Goal: Information Seeking & Learning: Learn about a topic

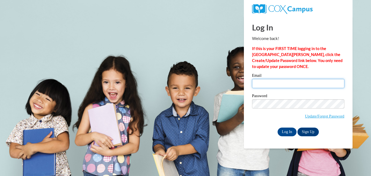
click at [290, 80] on input "Email" at bounding box center [298, 83] width 92 height 9
type input "[EMAIL_ADDRESS][PERSON_NAME][DOMAIN_NAME]"
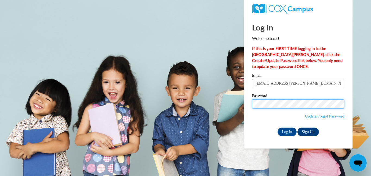
click at [278, 127] on input "Log In" at bounding box center [287, 131] width 19 height 9
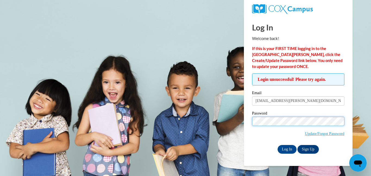
click at [278, 145] on input "Log In" at bounding box center [287, 149] width 19 height 9
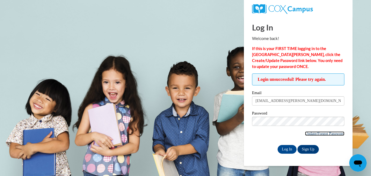
click at [320, 135] on link "Update/Forgot Password" at bounding box center [324, 133] width 39 height 4
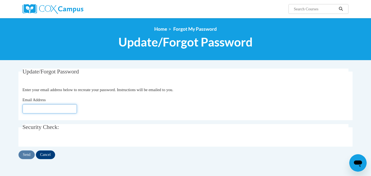
click at [51, 112] on input "Email Address" at bounding box center [50, 108] width 54 height 9
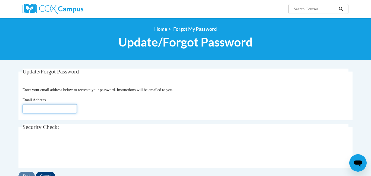
type input "britany.carraway@lamarcountyschools.org"
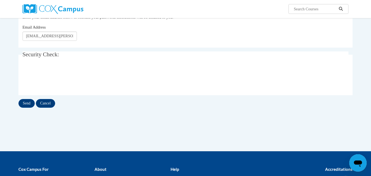
scroll to position [84, 0]
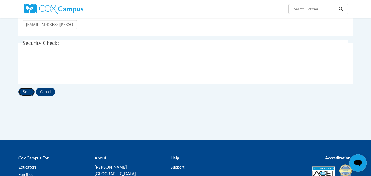
click at [32, 89] on input "Send" at bounding box center [26, 91] width 16 height 9
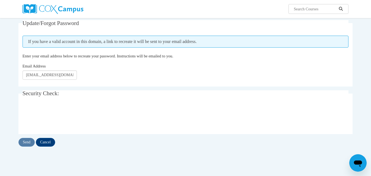
scroll to position [49, 0]
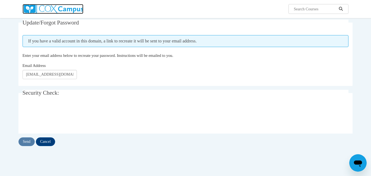
click at [64, 8] on img at bounding box center [53, 9] width 61 height 10
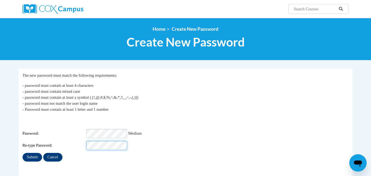
click at [23, 153] on input "Submit" at bounding box center [33, 157] width 20 height 9
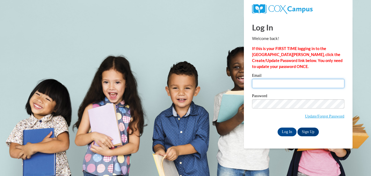
click at [285, 79] on input "Email" at bounding box center [298, 83] width 92 height 9
type input "britany.carraway@lamarcountyschools.org"
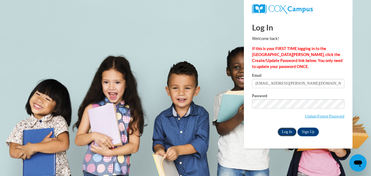
click at [289, 134] on input "Log In" at bounding box center [287, 131] width 19 height 9
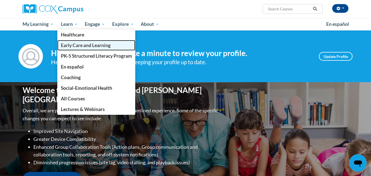
click at [79, 49] on link "Early Care and Learning" at bounding box center [96, 45] width 78 height 11
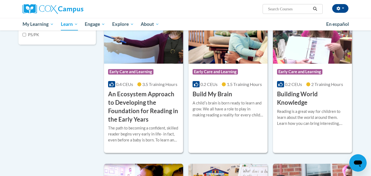
scroll to position [165, 0]
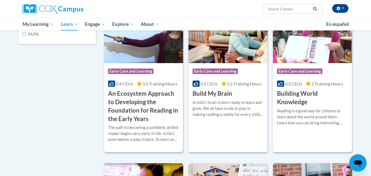
click at [128, 96] on h3 "An Ecosystem Approach to Developing the Foundation for Reading in the Early Yea…" at bounding box center [143, 105] width 71 height 33
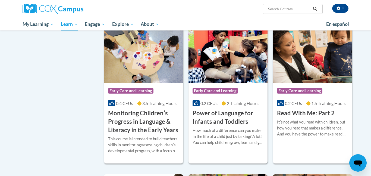
scroll to position [448, 0]
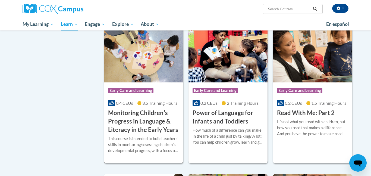
click at [148, 134] on h3 "Monitoring Childrenʹs Progress in Language & Literacy in the Early Years" at bounding box center [143, 121] width 71 height 25
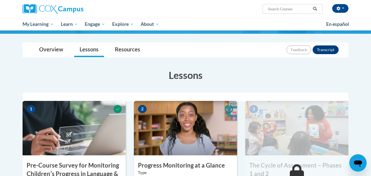
scroll to position [156, 0]
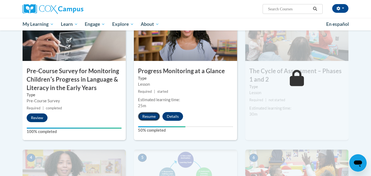
click at [147, 119] on button "Resume" at bounding box center [149, 116] width 22 height 9
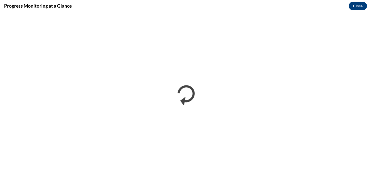
scroll to position [0, 0]
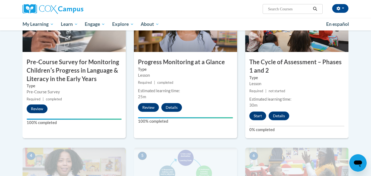
scroll to position [165, 0]
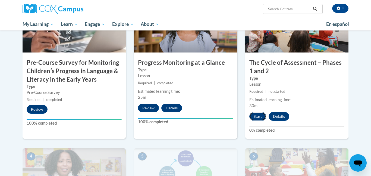
click at [260, 116] on button "Start" at bounding box center [257, 116] width 17 height 9
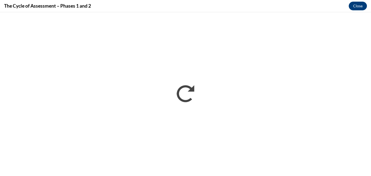
scroll to position [0, 0]
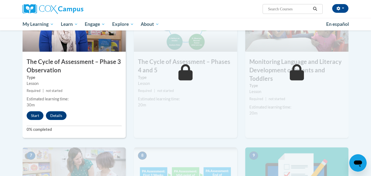
scroll to position [315, 0]
click at [39, 118] on button "Start" at bounding box center [35, 115] width 17 height 9
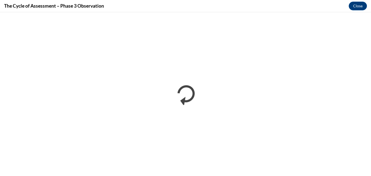
scroll to position [0, 0]
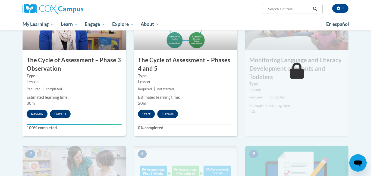
scroll to position [317, 0]
click at [150, 114] on button "Start" at bounding box center [146, 113] width 17 height 9
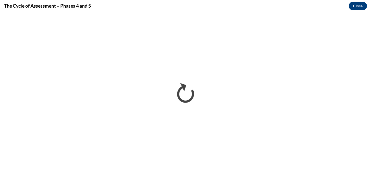
scroll to position [0, 0]
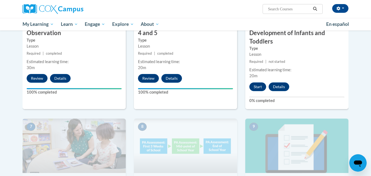
scroll to position [341, 0]
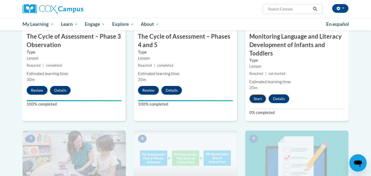
click at [260, 102] on button "Start" at bounding box center [257, 98] width 17 height 9
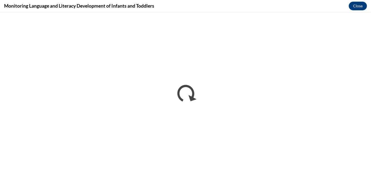
scroll to position [0, 0]
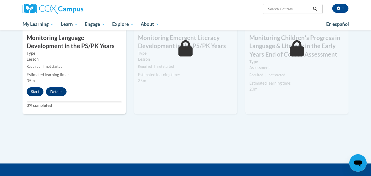
scroll to position [498, 0]
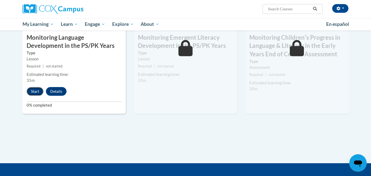
click at [38, 90] on button "Start" at bounding box center [35, 91] width 17 height 9
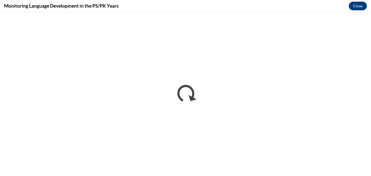
scroll to position [0, 0]
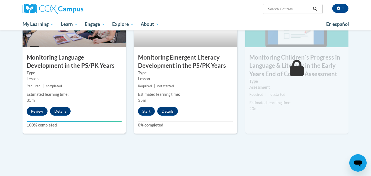
click at [142, 115] on div "8 Monitoring Emergent Literacy Development in the PS/PK Years Type Lesson Requi…" at bounding box center [185, 63] width 103 height 140
click at [149, 112] on button "Start" at bounding box center [146, 111] width 17 height 9
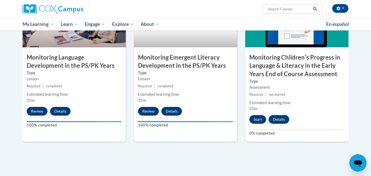
scroll to position [479, 0]
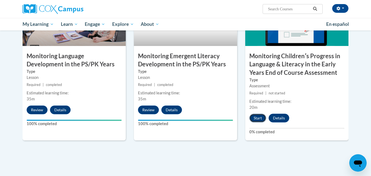
click at [262, 115] on button "Start" at bounding box center [257, 118] width 17 height 9
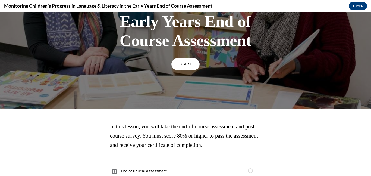
scroll to position [97, 0]
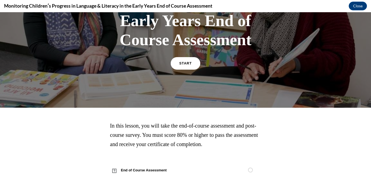
click at [188, 67] on link "START" at bounding box center [186, 63] width 30 height 12
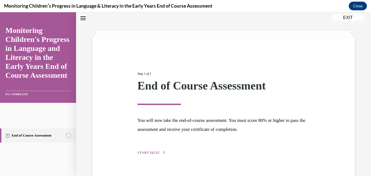
scroll to position [29, 0]
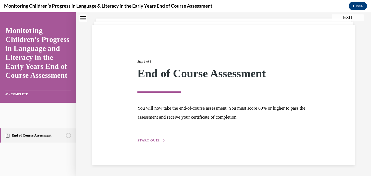
click at [147, 140] on span "START QUIZ" at bounding box center [148, 140] width 22 height 4
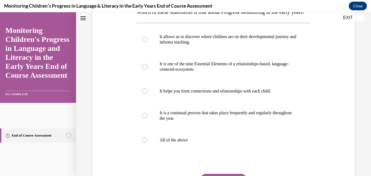
scroll to position [103, 0]
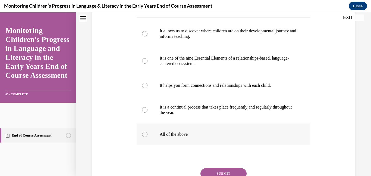
click at [190, 141] on label "All of the above" at bounding box center [224, 134] width 174 height 22
click at [147, 137] on input "All of the above" at bounding box center [144, 133] width 5 height 5
radio input "true"
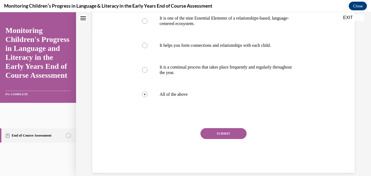
click at [212, 139] on button "SUBMIT" at bounding box center [223, 133] width 46 height 11
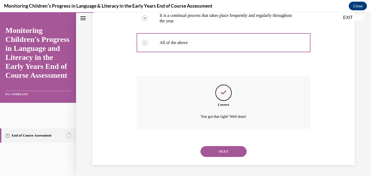
scroll to position [205, 0]
click at [214, 149] on button "NEXT" at bounding box center [223, 151] width 46 height 11
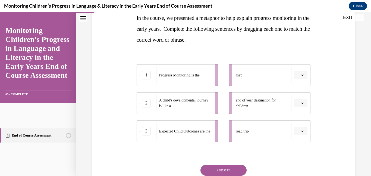
scroll to position [98, 0]
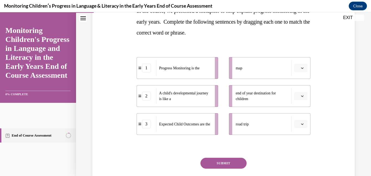
click at [303, 124] on icon "button" at bounding box center [302, 123] width 2 height 1
click at [299, 156] on span "2" at bounding box center [299, 158] width 2 height 4
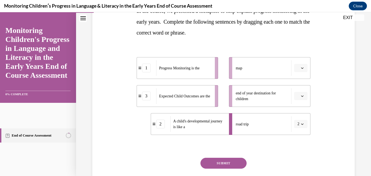
click at [305, 97] on button "button" at bounding box center [300, 96] width 13 height 8
click at [303, 96] on icon "button" at bounding box center [302, 95] width 3 height 1
click at [303, 96] on icon "button" at bounding box center [302, 95] width 2 height 1
click at [302, 142] on div "3" at bounding box center [300, 140] width 14 height 11
click at [304, 70] on button "button" at bounding box center [300, 68] width 13 height 8
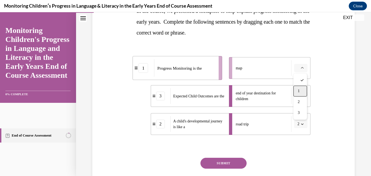
click at [301, 93] on div "1" at bounding box center [300, 91] width 14 height 11
click at [243, 164] on button "SUBMIT" at bounding box center [223, 163] width 46 height 11
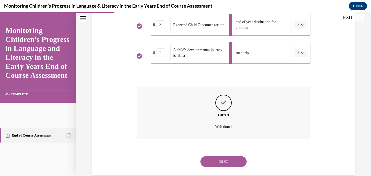
scroll to position [179, 0]
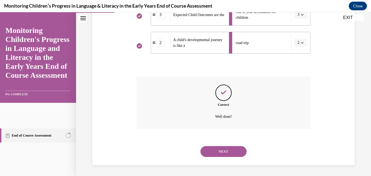
click at [238, 152] on button "NEXT" at bounding box center [223, 151] width 46 height 11
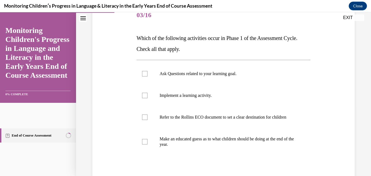
scroll to position [78, 0]
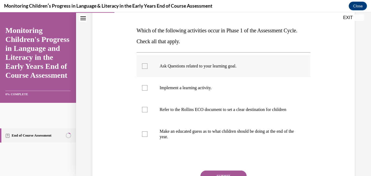
click at [225, 74] on label "Ask Questions related to your learning goal." at bounding box center [224, 66] width 174 height 22
click at [147, 69] on input "Ask Questions related to your learning goal." at bounding box center [144, 65] width 5 height 5
checkbox input "true"
click at [212, 92] on label "Implement a learning activity." at bounding box center [224, 88] width 174 height 22
click at [147, 90] on input "Implement a learning activity." at bounding box center [144, 87] width 5 height 5
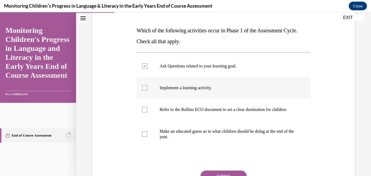
checkbox input "true"
click at [206, 106] on label "Refer to the Rollins ECO document to set a clear destination for children" at bounding box center [224, 110] width 174 height 22
click at [147, 107] on input "Refer to the Rollins ECO document to set a clear destination for children" at bounding box center [144, 109] width 5 height 5
checkbox input "true"
click at [205, 92] on label "Implement a learning activity." at bounding box center [224, 88] width 174 height 22
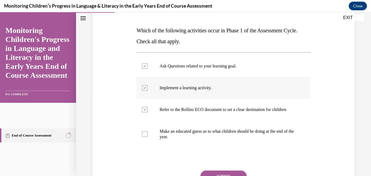
click at [147, 90] on input "Implement a learning activity." at bounding box center [144, 87] width 5 height 5
checkbox input "false"
click at [212, 65] on p "Ask Questions related to your learning goal." at bounding box center [228, 65] width 137 height 5
click at [147, 65] on input "Ask Questions related to your learning goal." at bounding box center [144, 65] width 5 height 5
checkbox input "false"
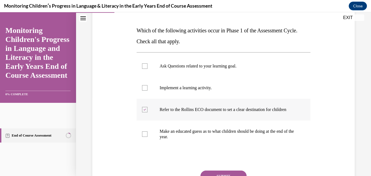
click at [194, 112] on p "Refer to the Rollins ECO document to set a clear destination for children" at bounding box center [228, 109] width 137 height 5
click at [147, 112] on input "Refer to the Rollins ECO document to set a clear destination for children" at bounding box center [144, 109] width 5 height 5
checkbox input "false"
click at [195, 86] on p "Implement a learning activity." at bounding box center [228, 87] width 137 height 5
click at [147, 86] on input "Implement a learning activity." at bounding box center [144, 87] width 5 height 5
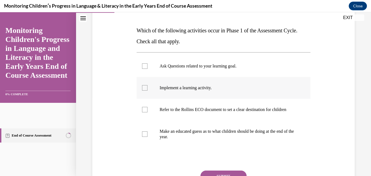
checkbox input "true"
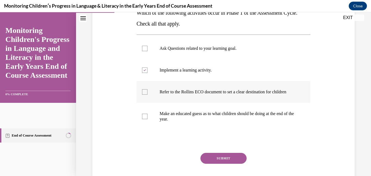
click at [195, 90] on p "Refer to the Rollins ECO document to set a clear destination for children" at bounding box center [228, 91] width 137 height 5
click at [147, 90] on input "Refer to the Rollins ECO document to set a clear destination for children" at bounding box center [144, 91] width 5 height 5
checkbox input "true"
click at [198, 53] on label "Ask Questions related to your learning goal." at bounding box center [224, 48] width 174 height 22
click at [147, 51] on input "Ask Questions related to your learning goal." at bounding box center [144, 48] width 5 height 5
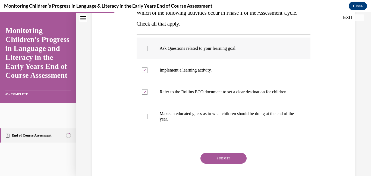
checkbox input "true"
click at [195, 121] on p "Make an educated guess as to what children should be doing at the end of the ye…" at bounding box center [228, 116] width 137 height 11
click at [147, 119] on input "Make an educated guess as to what children should be doing at the end of the ye…" at bounding box center [144, 116] width 5 height 5
checkbox input "true"
click at [215, 163] on button "SUBMIT" at bounding box center [223, 158] width 46 height 11
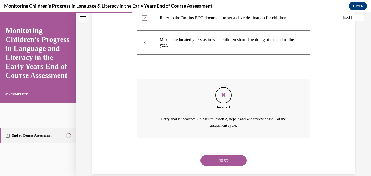
scroll to position [184, 0]
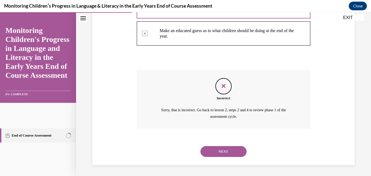
click at [225, 148] on button "NEXT" at bounding box center [223, 151] width 46 height 11
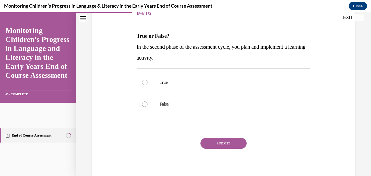
scroll to position [74, 0]
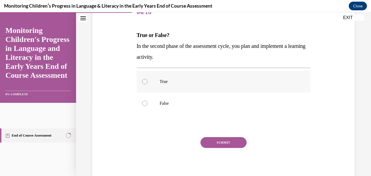
click at [212, 79] on p "True" at bounding box center [228, 81] width 137 height 5
click at [147, 79] on input "True" at bounding box center [144, 81] width 5 height 5
radio input "true"
click at [220, 143] on button "SUBMIT" at bounding box center [223, 142] width 46 height 11
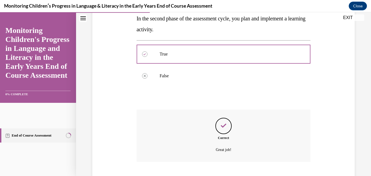
scroll to position [134, 0]
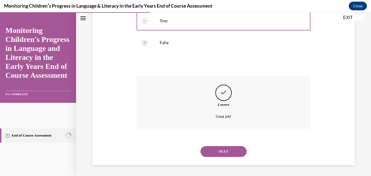
click at [224, 152] on button "NEXT" at bounding box center [223, 151] width 46 height 11
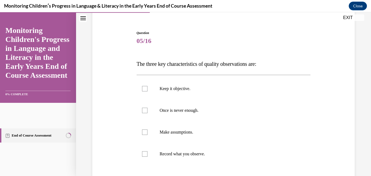
scroll to position [45, 0]
click at [188, 131] on p "Make assumptions." at bounding box center [228, 131] width 137 height 5
click at [147, 131] on input "Make assumptions." at bounding box center [144, 131] width 5 height 5
checkbox input "true"
click at [188, 117] on label "Once is never enough." at bounding box center [224, 110] width 174 height 22
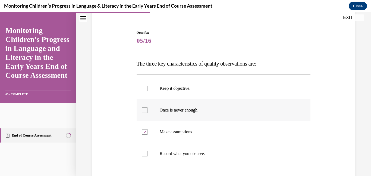
click at [147, 113] on input "Once is never enough." at bounding box center [144, 109] width 5 height 5
checkbox input "true"
click at [180, 82] on label "Keep it objective." at bounding box center [224, 88] width 174 height 22
click at [147, 86] on input "Keep it objective." at bounding box center [144, 88] width 5 height 5
checkbox input "true"
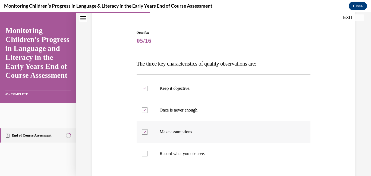
click at [178, 134] on p "Make assumptions." at bounding box center [228, 131] width 137 height 5
click at [147, 134] on input "Make assumptions." at bounding box center [144, 131] width 5 height 5
checkbox input "false"
click at [181, 159] on label "Record what you observe." at bounding box center [224, 154] width 174 height 22
click at [147, 156] on input "Record what you observe." at bounding box center [144, 153] width 5 height 5
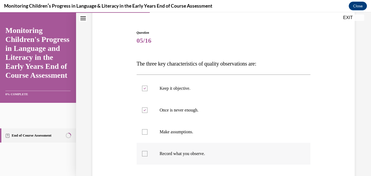
checkbox input "true"
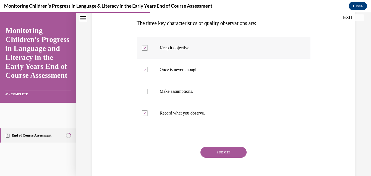
scroll to position [90, 0]
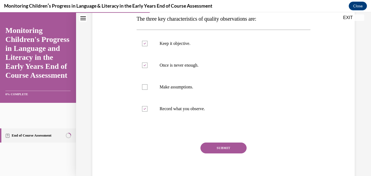
click at [237, 148] on button "SUBMIT" at bounding box center [223, 147] width 46 height 11
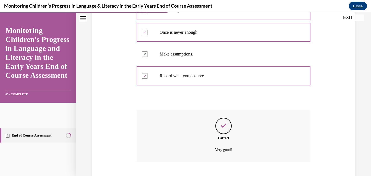
scroll to position [156, 0]
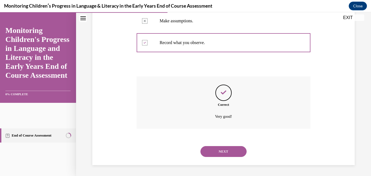
click at [231, 151] on button "NEXT" at bounding box center [223, 151] width 46 height 11
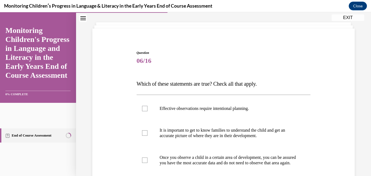
scroll to position [33, 0]
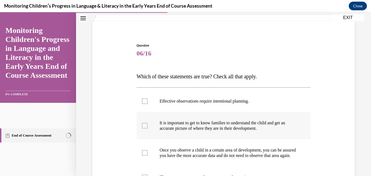
click at [222, 122] on p "It is important to get to know families to understand the child and get an accu…" at bounding box center [228, 125] width 137 height 11
click at [147, 123] on input "It is important to get to know families to understand the child and get an accu…" at bounding box center [144, 125] width 5 height 5
checkbox input "true"
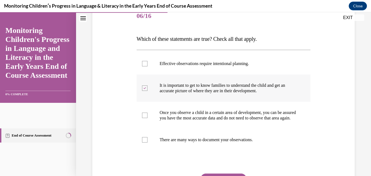
scroll to position [70, 0]
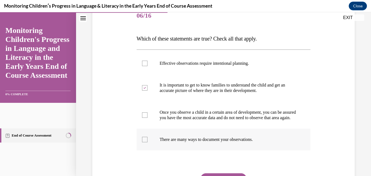
click at [216, 142] on p "There are many ways to document your observations." at bounding box center [228, 139] width 137 height 5
click at [147, 142] on input "There are many ways to document your observations." at bounding box center [144, 139] width 5 height 5
checkbox input "true"
click at [226, 71] on label "Effective observations require intentional planning." at bounding box center [224, 63] width 174 height 22
click at [147, 66] on input "Effective observations require intentional planning." at bounding box center [144, 63] width 5 height 5
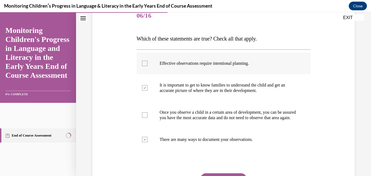
checkbox input "true"
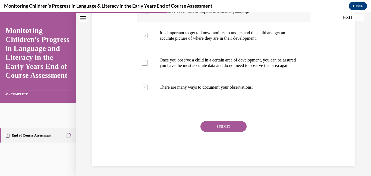
scroll to position [123, 0]
click at [218, 131] on button "SUBMIT" at bounding box center [223, 125] width 46 height 11
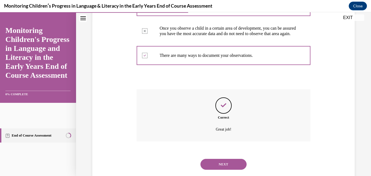
scroll to position [172, 0]
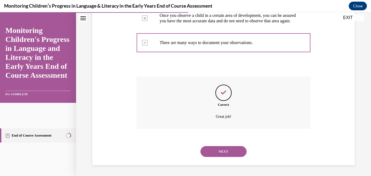
click at [219, 149] on button "NEXT" at bounding box center [223, 151] width 46 height 11
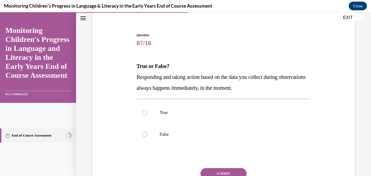
scroll to position [45, 0]
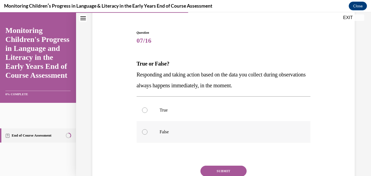
click at [200, 135] on label "False" at bounding box center [224, 132] width 174 height 22
click at [147, 134] on input "False" at bounding box center [144, 131] width 5 height 5
radio input "true"
click at [220, 172] on button "SUBMIT" at bounding box center [223, 170] width 46 height 11
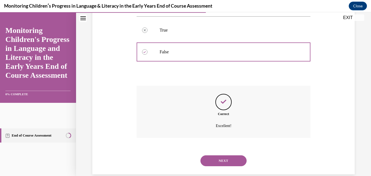
scroll to position [134, 0]
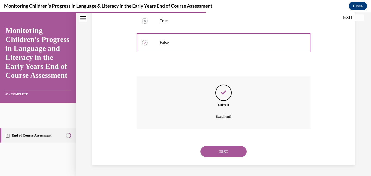
click at [226, 153] on button "NEXT" at bounding box center [223, 151] width 46 height 11
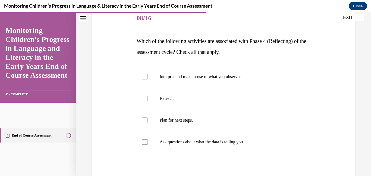
scroll to position [68, 0]
click at [192, 78] on p "Interpret and make sense of what you observed." at bounding box center [228, 75] width 137 height 5
click at [147, 78] on input "Interpret and make sense of what you observed." at bounding box center [144, 75] width 5 height 5
checkbox input "true"
click at [176, 119] on p "Plan for next steps." at bounding box center [228, 119] width 137 height 5
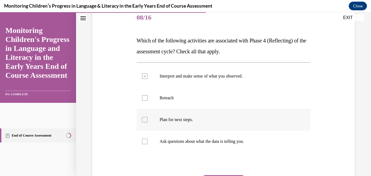
click at [147, 119] on input "Plan for next steps." at bounding box center [144, 119] width 5 height 5
checkbox input "true"
click at [175, 142] on p "Ask questions about what the data is telling you." at bounding box center [228, 141] width 137 height 5
click at [147, 142] on input "Ask questions about what the data is telling you." at bounding box center [144, 141] width 5 height 5
checkbox input "true"
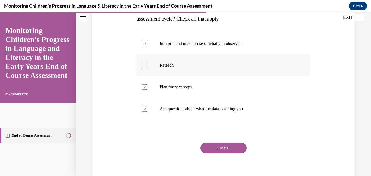
scroll to position [102, 0]
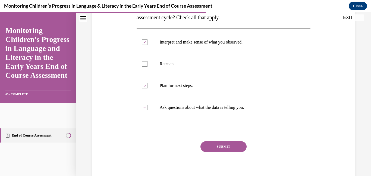
click at [219, 145] on button "SUBMIT" at bounding box center [223, 146] width 46 height 11
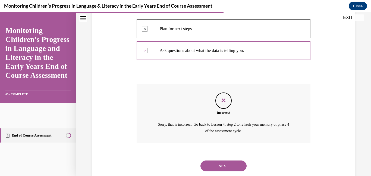
scroll to position [174, 0]
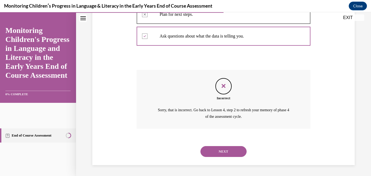
click at [224, 150] on button "NEXT" at bounding box center [223, 151] width 46 height 11
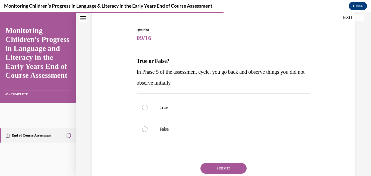
scroll to position [50, 0]
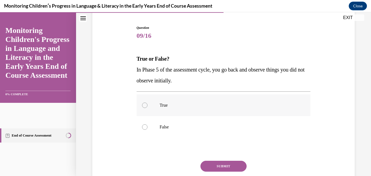
click at [215, 112] on label "True" at bounding box center [224, 105] width 174 height 22
click at [147, 108] on input "True" at bounding box center [144, 104] width 5 height 5
radio input "true"
click at [230, 161] on button "SUBMIT" at bounding box center [223, 166] width 46 height 11
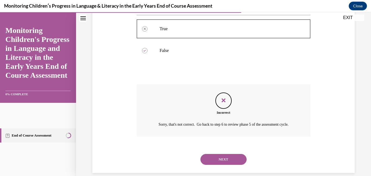
scroll to position [141, 0]
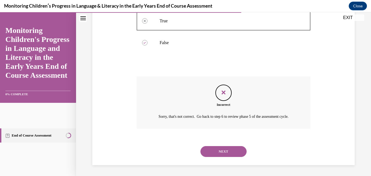
click at [231, 155] on button "NEXT" at bounding box center [223, 151] width 46 height 11
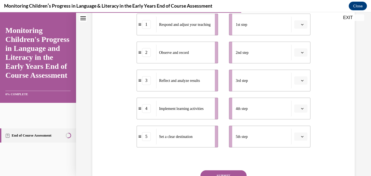
scroll to position [102, 0]
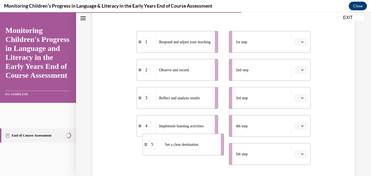
drag, startPoint x: 188, startPoint y: 156, endPoint x: 198, endPoint y: 142, distance: 17.0
click at [198, 142] on span "Set a clear destination" at bounding box center [181, 145] width 33 height 6
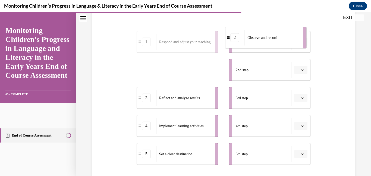
drag, startPoint x: 187, startPoint y: 66, endPoint x: 275, endPoint y: 34, distance: 93.8
click at [275, 34] on div "Observe and record" at bounding box center [271, 38] width 55 height 16
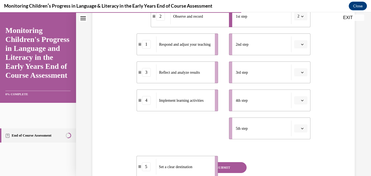
scroll to position [130, 0]
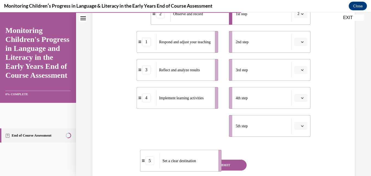
drag, startPoint x: 187, startPoint y: 150, endPoint x: 194, endPoint y: 121, distance: 29.9
click at [194, 150] on li "5 Set a clear destination" at bounding box center [180, 161] width 81 height 22
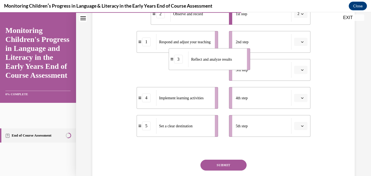
drag, startPoint x: 184, startPoint y: 66, endPoint x: 197, endPoint y: 64, distance: 13.4
click at [197, 64] on div "Reflect and analyze results" at bounding box center [215, 59] width 55 height 16
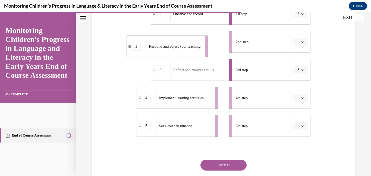
drag, startPoint x: 194, startPoint y: 42, endPoint x: 168, endPoint y: 49, distance: 26.4
click at [168, 49] on span "Respond and adjust your teaching" at bounding box center [175, 46] width 52 height 6
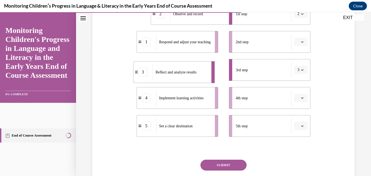
drag, startPoint x: 185, startPoint y: 69, endPoint x: 167, endPoint y: 71, distance: 18.3
click at [167, 71] on span "Reflect and analyze results" at bounding box center [176, 72] width 41 height 4
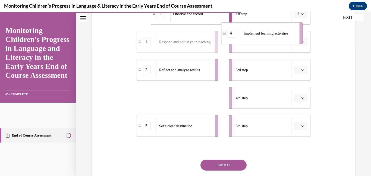
drag, startPoint x: 175, startPoint y: 98, endPoint x: 259, endPoint y: 33, distance: 106.4
click at [259, 33] on span "Implement learning activities" at bounding box center [266, 33] width 45 height 4
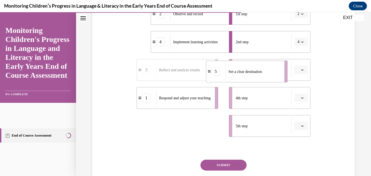
drag, startPoint x: 188, startPoint y: 132, endPoint x: 283, endPoint y: 62, distance: 118.0
click at [283, 62] on li "5 Set a clear destination" at bounding box center [246, 72] width 81 height 22
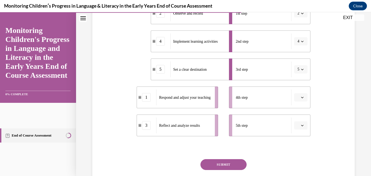
scroll to position [131, 0]
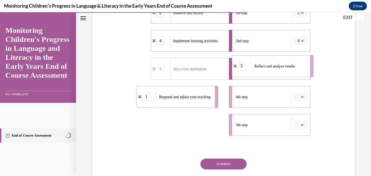
drag, startPoint x: 190, startPoint y: 125, endPoint x: 285, endPoint y: 67, distance: 111.9
click at [285, 67] on span "Reflect and analyze results" at bounding box center [274, 66] width 41 height 4
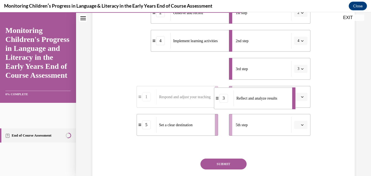
drag, startPoint x: 224, startPoint y: 67, endPoint x: 288, endPoint y: 96, distance: 71.2
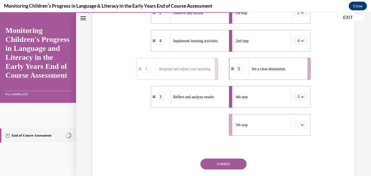
drag, startPoint x: 187, startPoint y: 123, endPoint x: 281, endPoint y: 68, distance: 108.4
click at [281, 68] on span "Set a clear destination" at bounding box center [268, 69] width 33 height 4
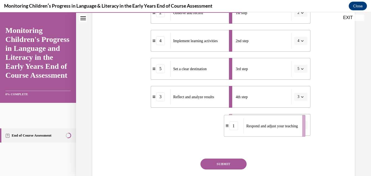
drag, startPoint x: 174, startPoint y: 124, endPoint x: 268, endPoint y: 127, distance: 94.3
click at [268, 127] on span "Respond and adjust your teaching" at bounding box center [272, 126] width 52 height 6
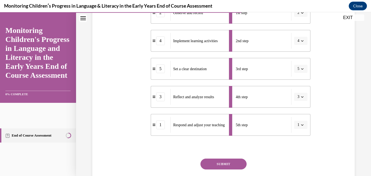
click at [236, 164] on button "SUBMIT" at bounding box center [223, 163] width 46 height 11
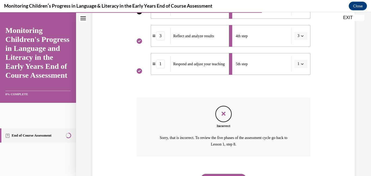
scroll to position [220, 0]
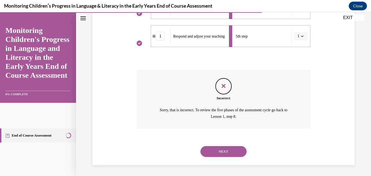
click at [236, 149] on button "NEXT" at bounding box center [223, 151] width 46 height 11
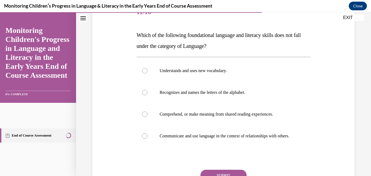
scroll to position [76, 0]
